Goal: Find specific fact: Find specific fact

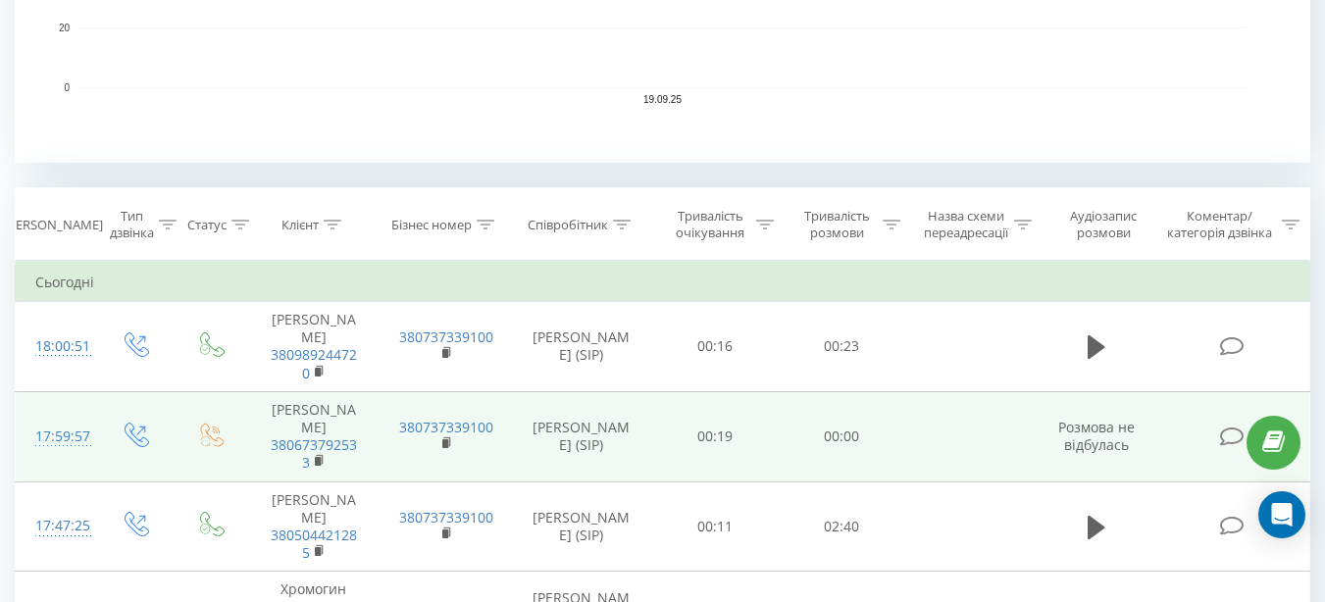
scroll to position [785, 0]
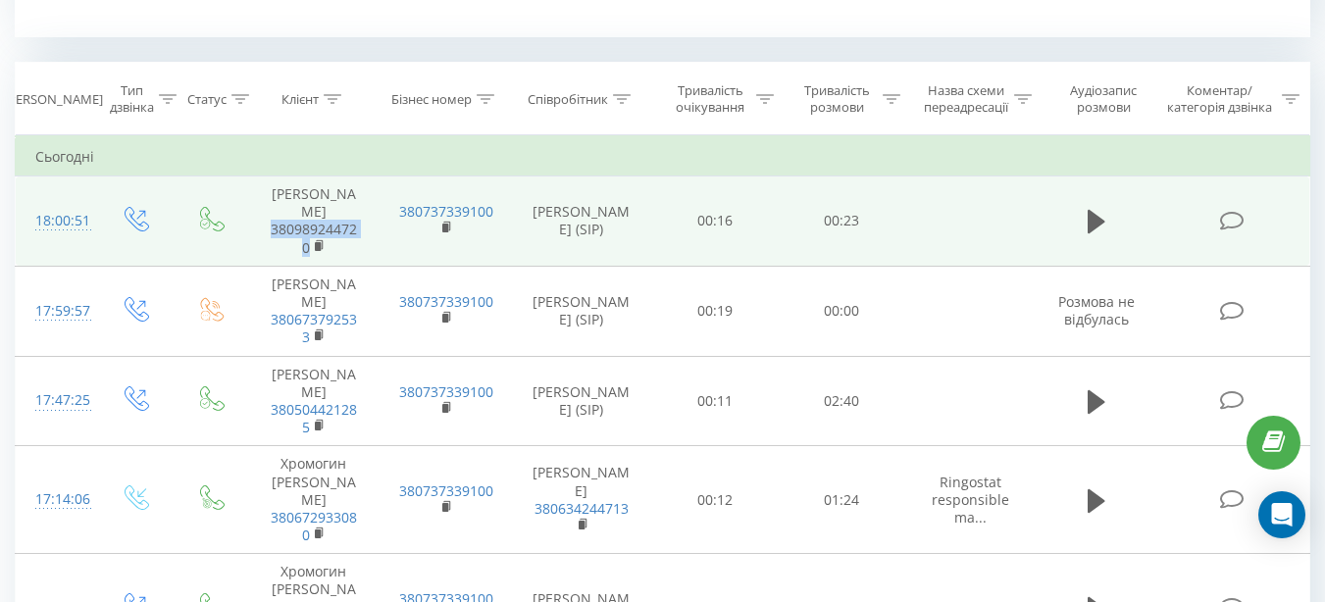
drag, startPoint x: 264, startPoint y: 205, endPoint x: 308, endPoint y: 229, distance: 50.0
click at [308, 229] on td "[PERSON_NAME] 380989244720" at bounding box center [313, 222] width 131 height 90
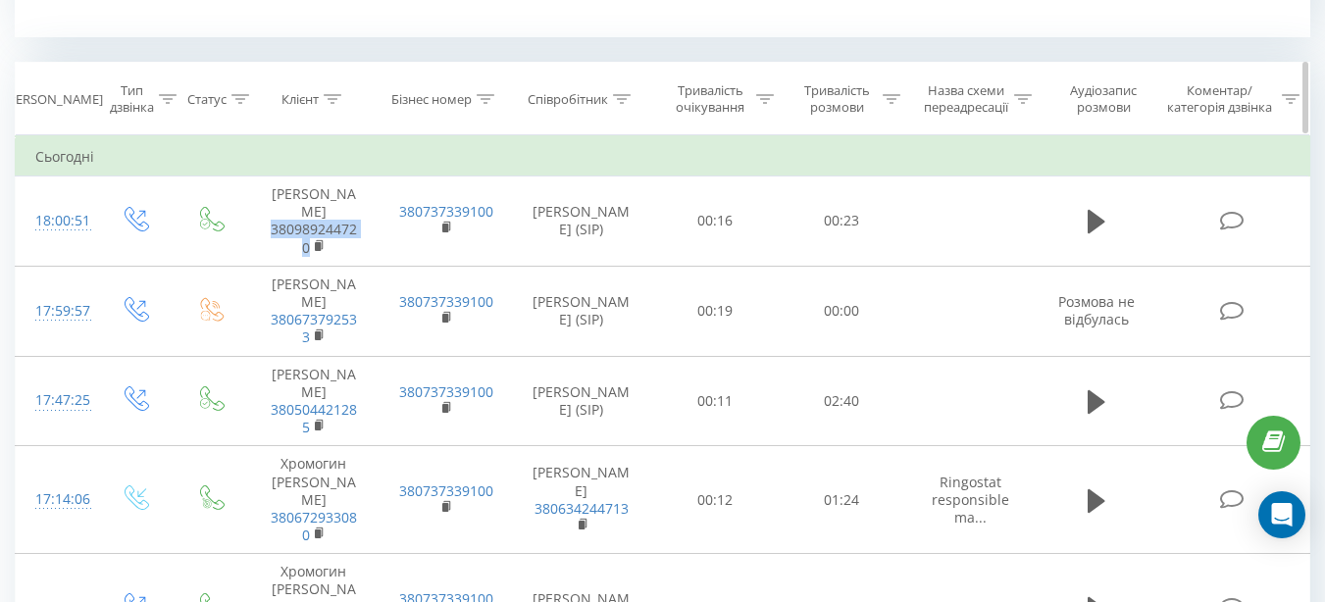
copy link "380989244720"
